Goal: Task Accomplishment & Management: Use online tool/utility

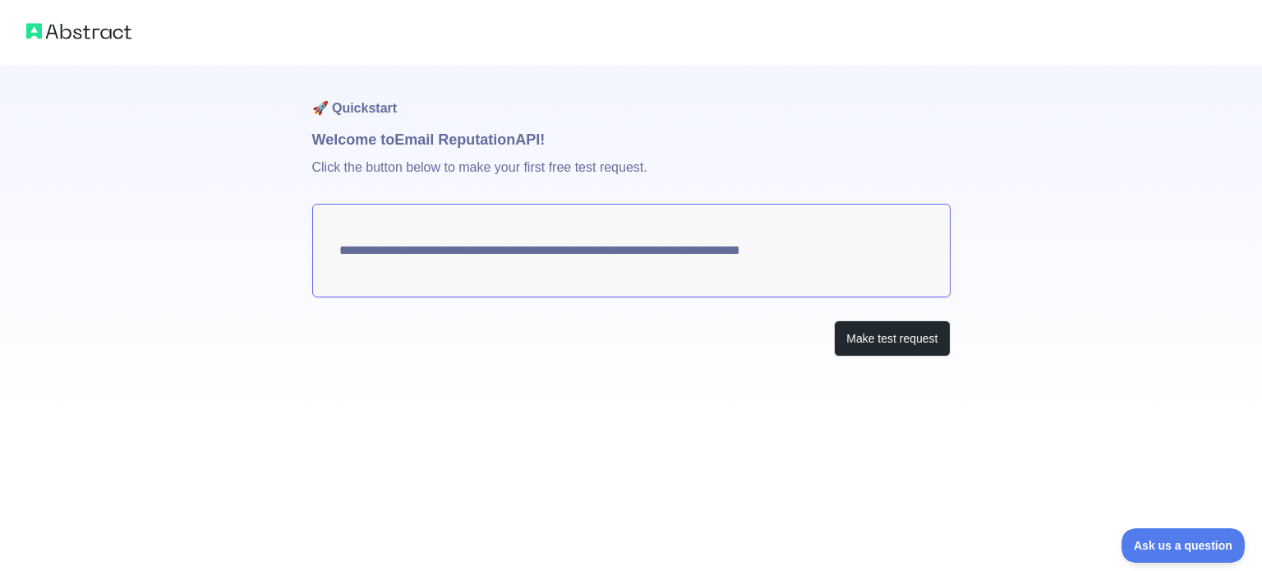
click at [550, 297] on textarea "**********" at bounding box center [631, 251] width 638 height 94
click at [893, 338] on button "Make test request" at bounding box center [892, 338] width 116 height 37
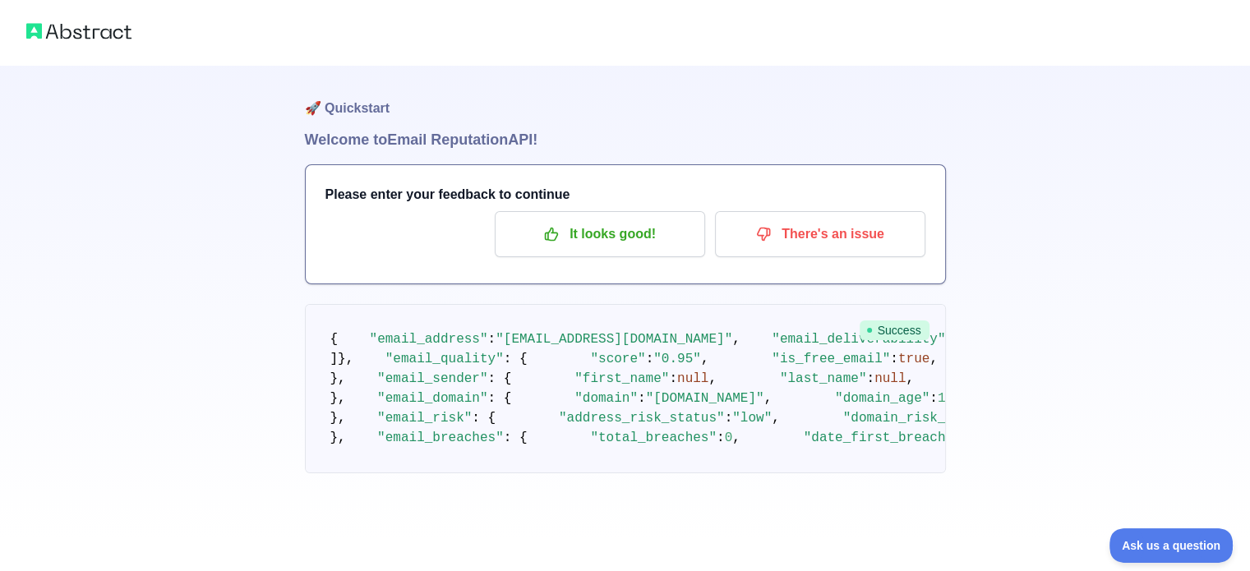
click at [91, 29] on img at bounding box center [78, 31] width 105 height 23
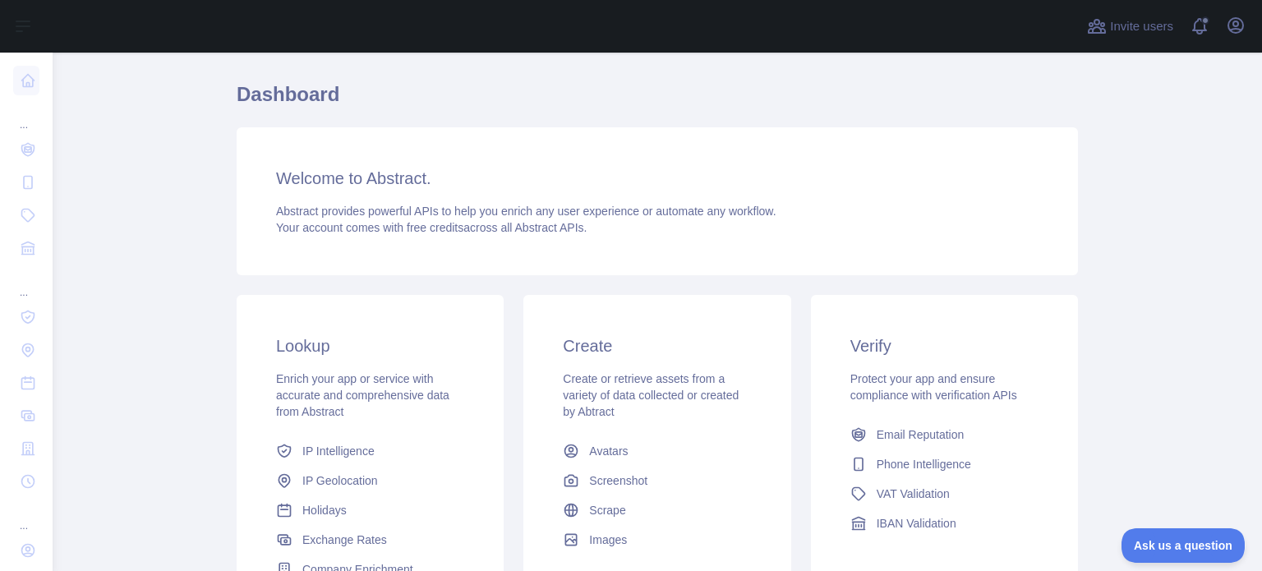
scroll to position [82, 0]
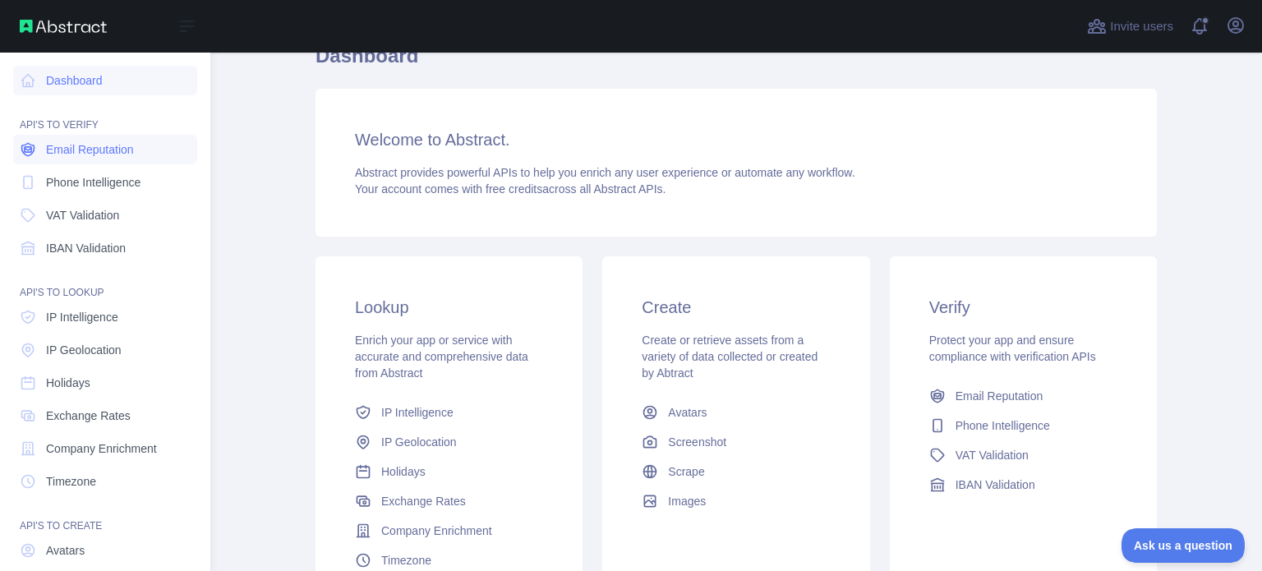
click at [76, 153] on span "Email Reputation" at bounding box center [90, 149] width 88 height 16
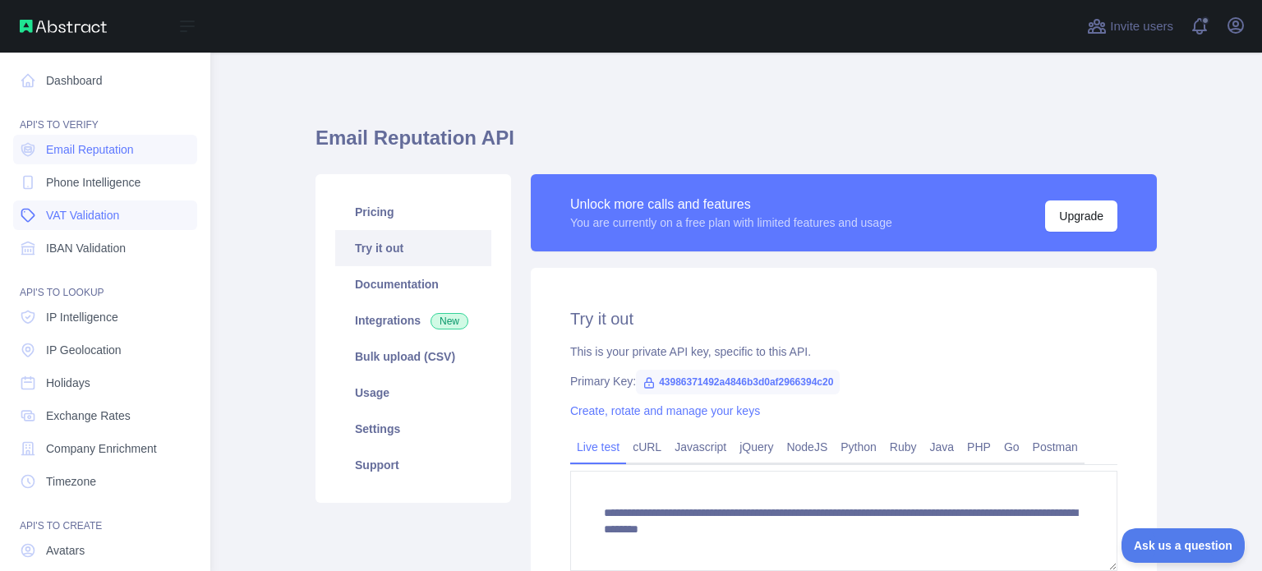
click at [99, 223] on link "VAT Validation" at bounding box center [105, 215] width 184 height 30
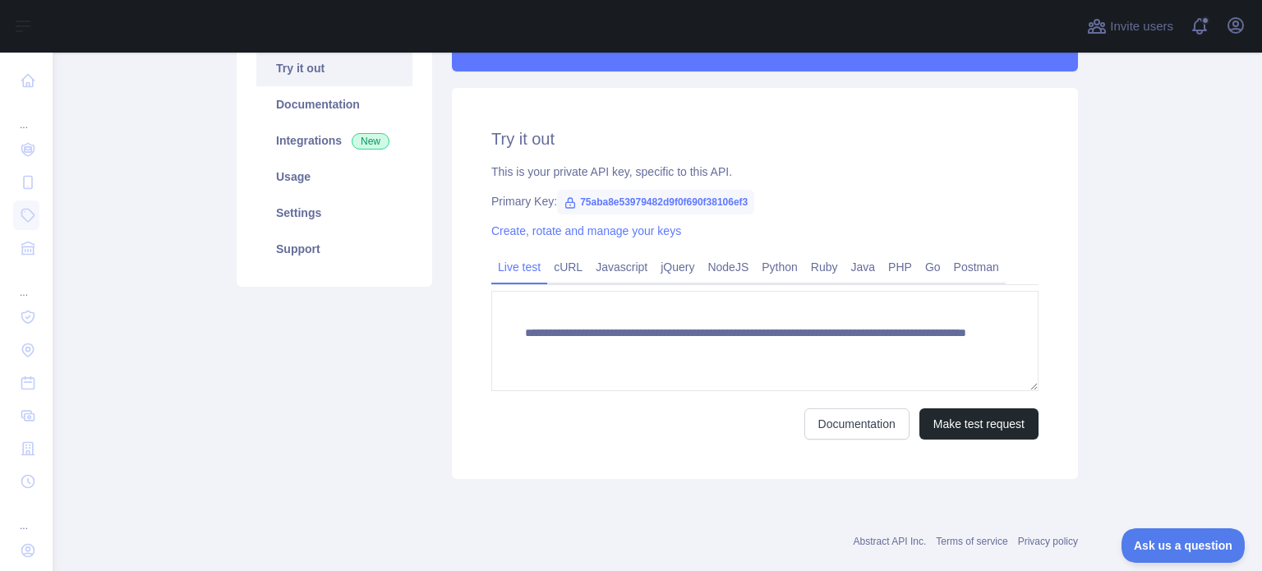
scroll to position [208, 0]
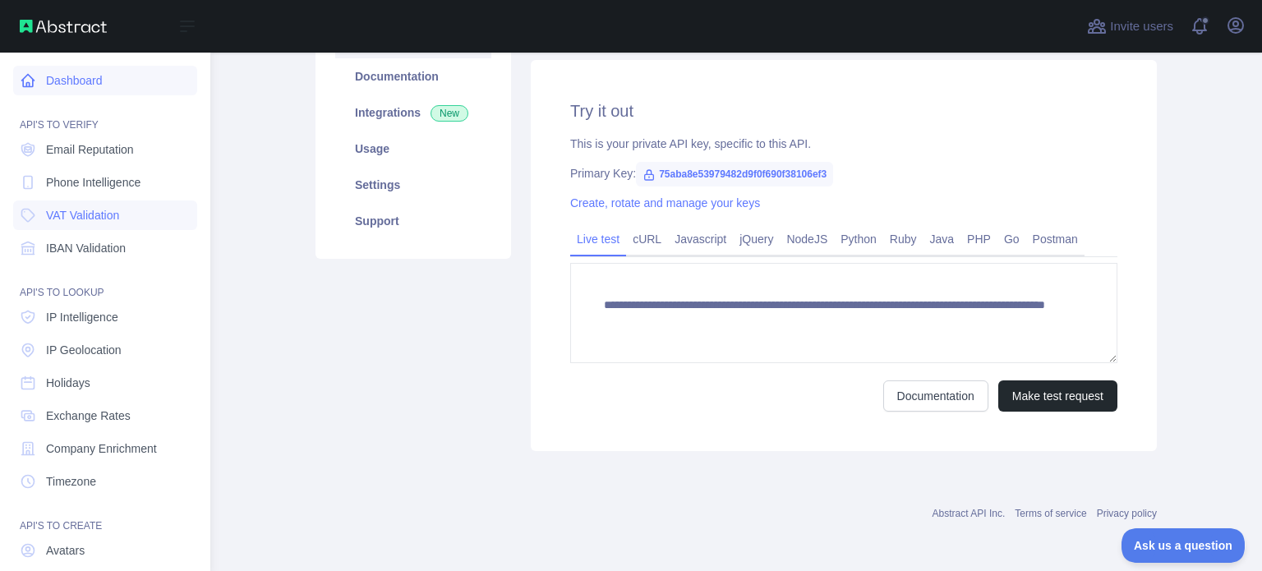
click at [70, 78] on link "Dashboard" at bounding box center [105, 81] width 184 height 30
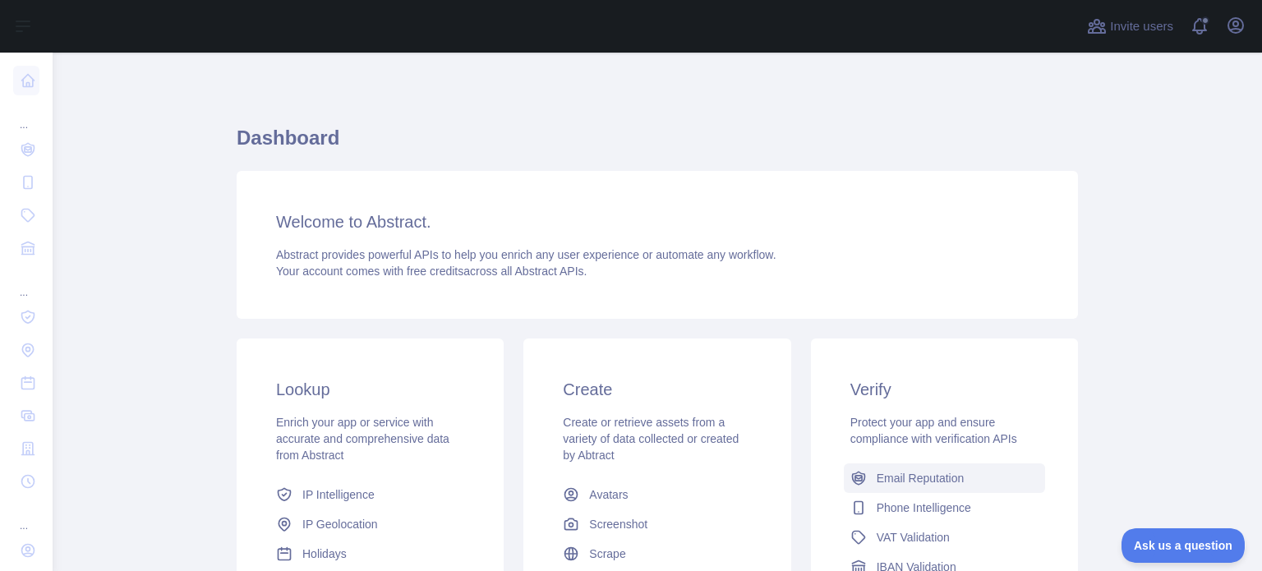
click at [929, 484] on span "Email Reputation" at bounding box center [921, 478] width 88 height 16
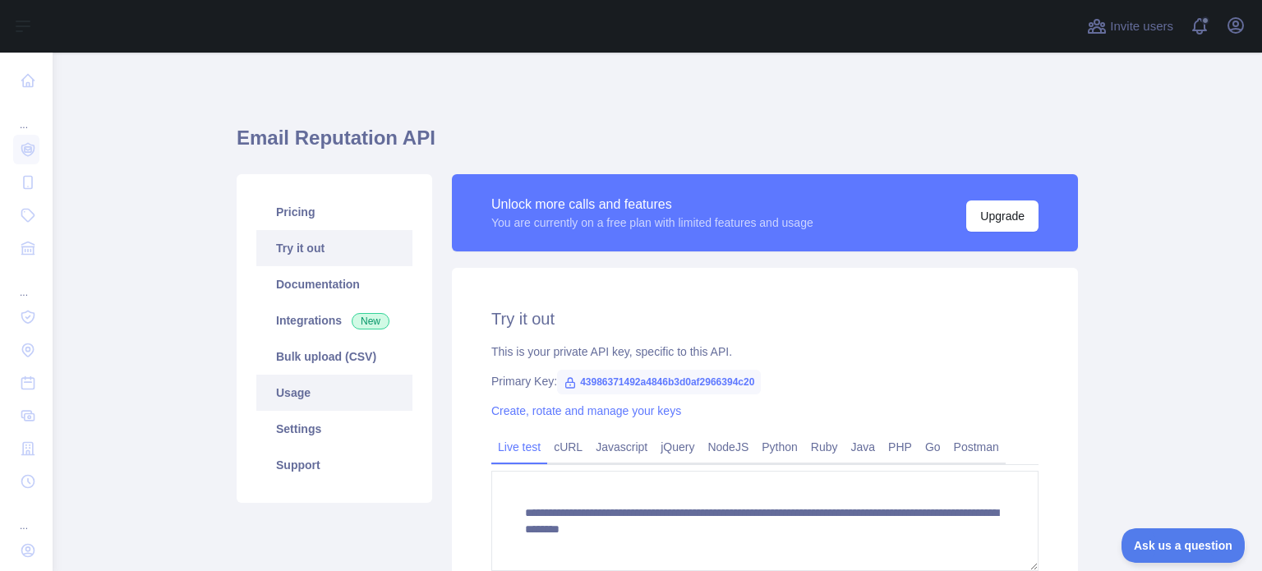
click at [293, 393] on link "Usage" at bounding box center [334, 393] width 156 height 36
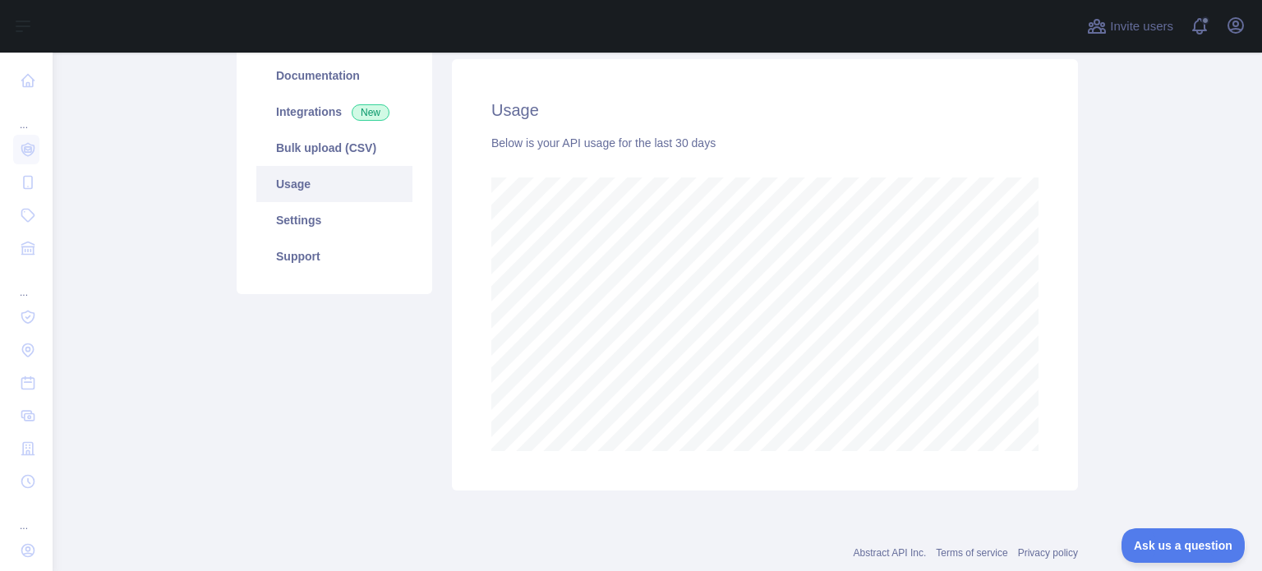
scroll to position [246, 0]
